Goal: Go to known website: Go to known website

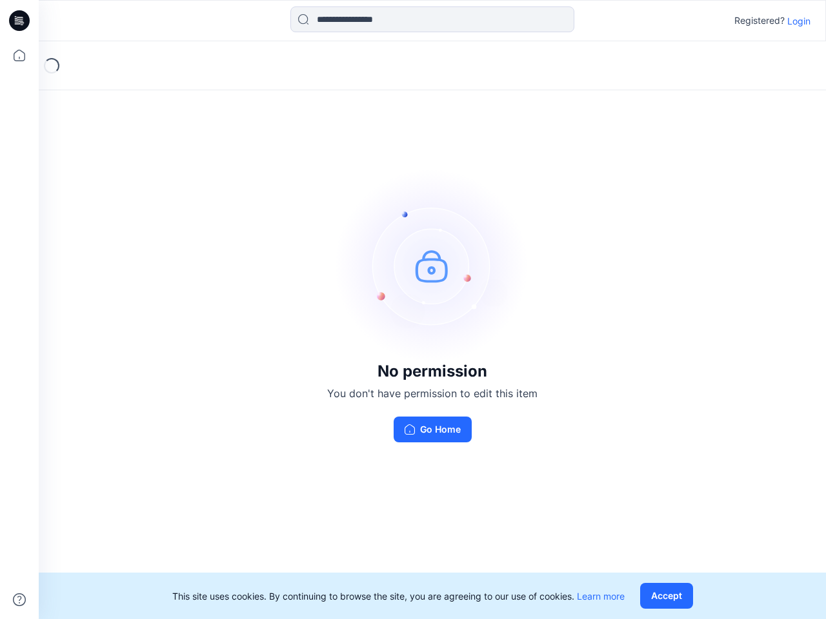
click at [413, 310] on img at bounding box center [432, 266] width 194 height 194
click at [20, 21] on icon at bounding box center [21, 21] width 5 height 1
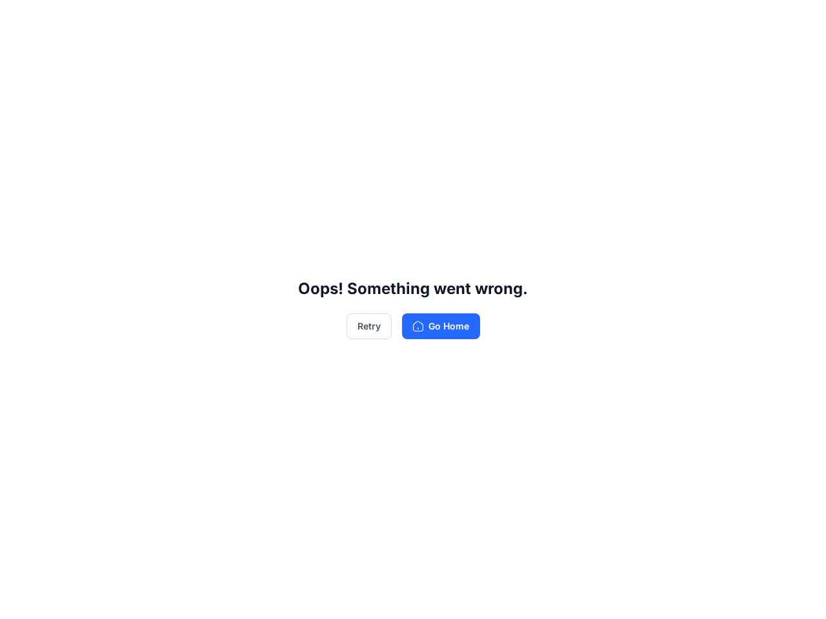
click at [19, 55] on div "Oops! Something went wrong. Retry Go Home" at bounding box center [413, 309] width 826 height 619
click at [19, 600] on div "Oops! Something went wrong. Retry Go Home" at bounding box center [413, 309] width 826 height 619
click at [432, 19] on div "Oops! Something went wrong. Retry Go Home" at bounding box center [413, 309] width 826 height 619
click at [799, 21] on div "Oops! Something went wrong. Retry Go Home" at bounding box center [413, 309] width 826 height 619
click at [669, 596] on div "Oops! Something went wrong. Retry Go Home" at bounding box center [413, 309] width 826 height 619
